Goal: Task Accomplishment & Management: Manage account settings

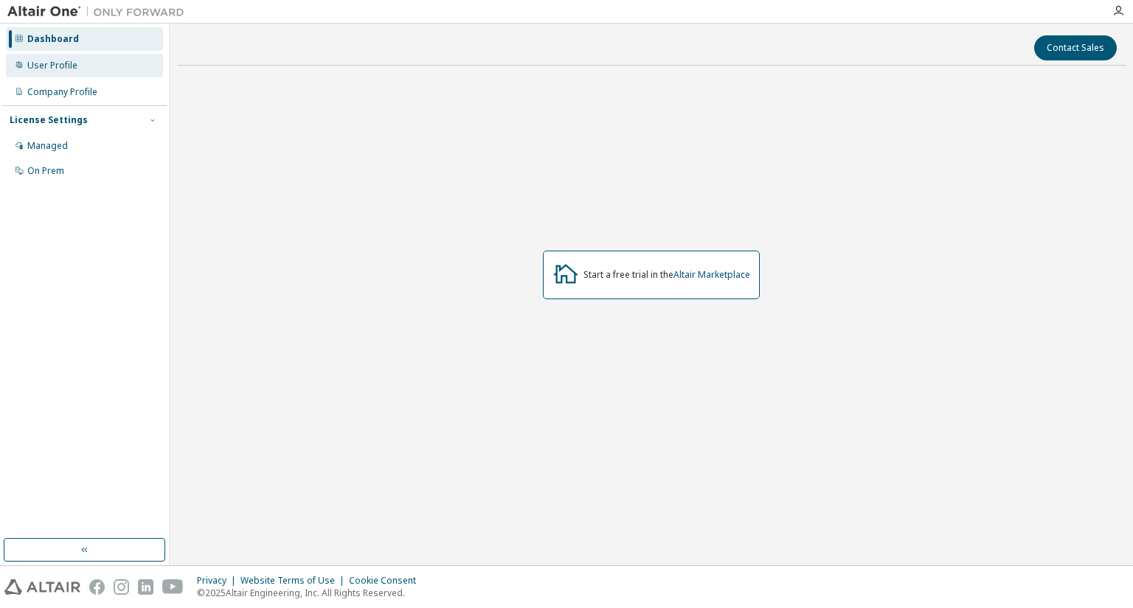
click at [76, 72] on div "User Profile" at bounding box center [84, 66] width 157 height 24
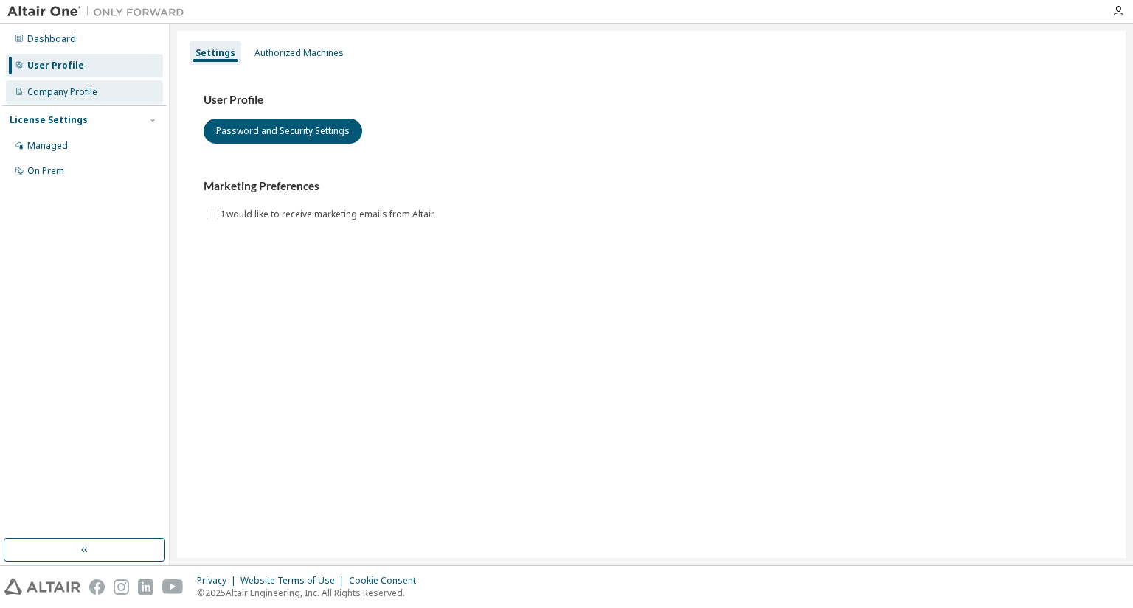
click at [77, 92] on div "Company Profile" at bounding box center [62, 92] width 70 height 12
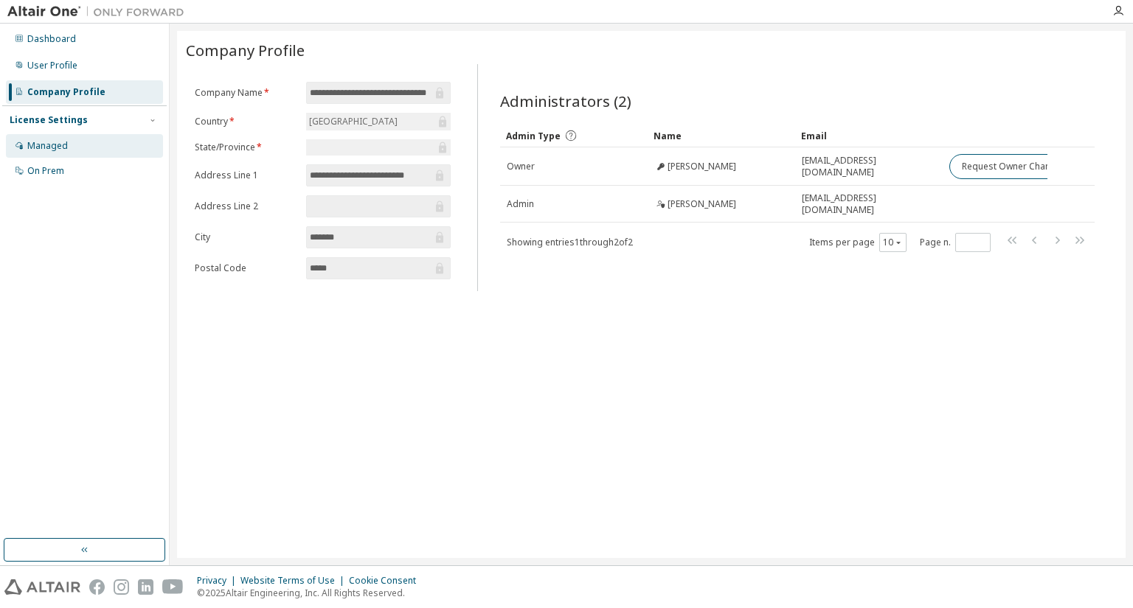
click at [72, 144] on div "Managed" at bounding box center [84, 146] width 157 height 24
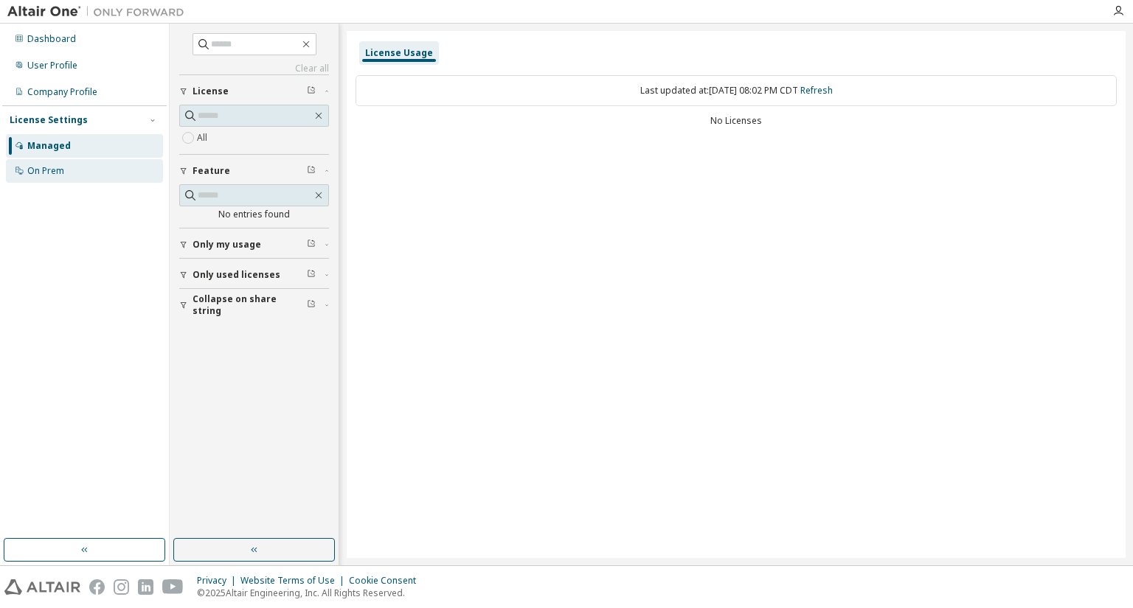
click at [63, 167] on div "On Prem" at bounding box center [45, 171] width 37 height 12
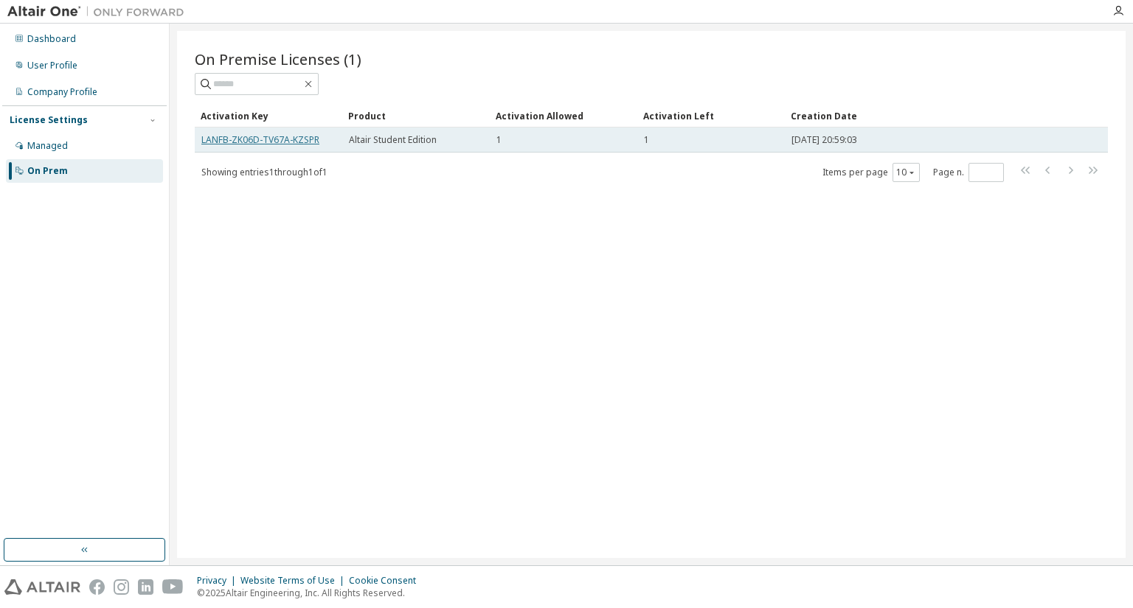
drag, startPoint x: 288, startPoint y: 141, endPoint x: 274, endPoint y: 140, distance: 14.0
click at [274, 140] on link "LANFB-ZK06D-TV67A-KZSPR" at bounding box center [260, 139] width 118 height 13
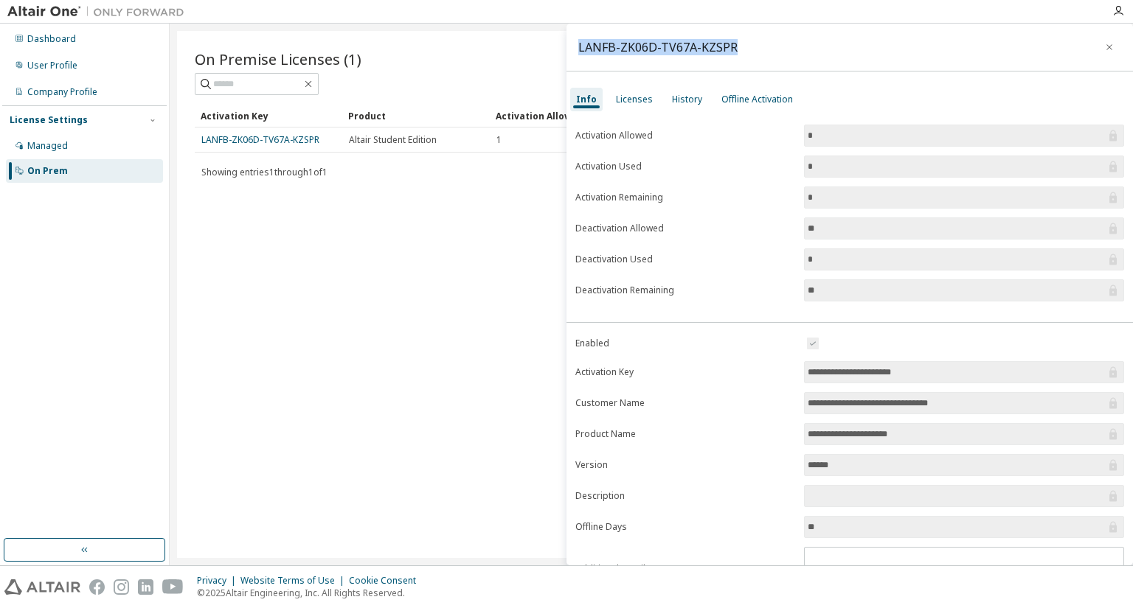
drag, startPoint x: 758, startPoint y: 52, endPoint x: 574, endPoint y: 48, distance: 184.4
click at [574, 48] on div "LANFB-ZK06D-TV67A-KZSPR" at bounding box center [849, 48] width 566 height 48
copy div "LANFB-ZK06D-TV67A-KZSPR"
click at [635, 99] on div "Licenses" at bounding box center [634, 100] width 37 height 12
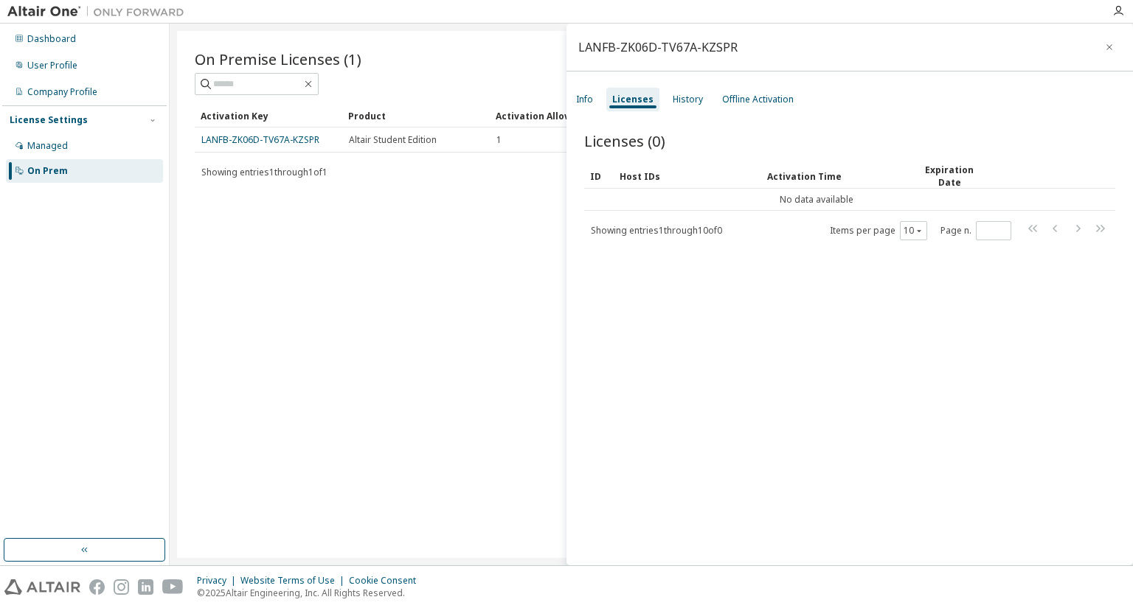
click at [819, 41] on div "LANFB-ZK06D-TV67A-KZSPR" at bounding box center [849, 48] width 566 height 48
click at [417, 229] on div "On Premise Licenses (1) Clear Load Save Save As Field Operator Value Select fil…" at bounding box center [651, 294] width 948 height 527
click at [1106, 48] on icon "button" at bounding box center [1109, 47] width 10 height 12
